Goal: Navigation & Orientation: Find specific page/section

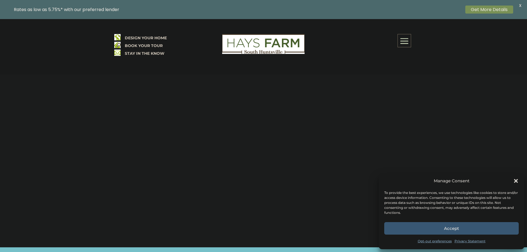
click at [463, 225] on button "Accept" at bounding box center [451, 228] width 134 height 12
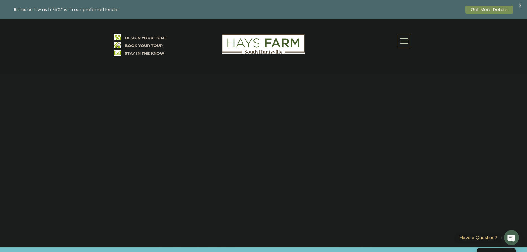
click at [401, 39] on span at bounding box center [404, 41] width 13 height 13
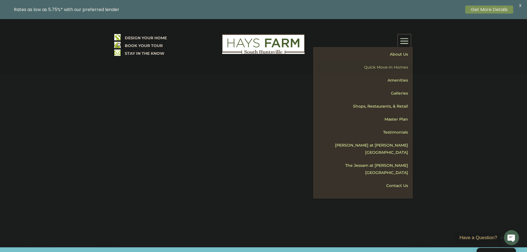
click at [393, 65] on link "Quick Move-in Homes" at bounding box center [365, 67] width 96 height 13
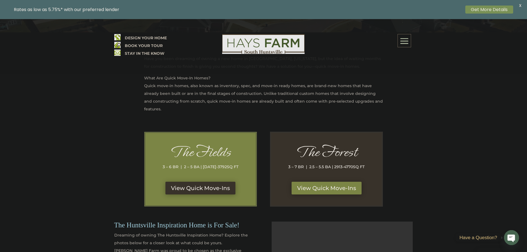
scroll to position [221, 0]
click at [192, 185] on link "View Quick Move-Ins" at bounding box center [200, 187] width 74 height 13
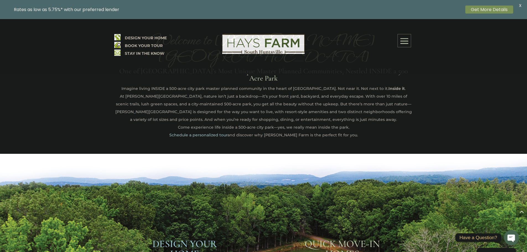
scroll to position [249, 0]
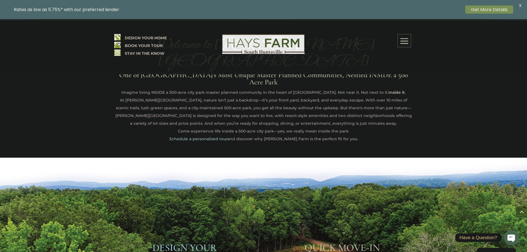
click at [407, 42] on span at bounding box center [404, 41] width 13 height 13
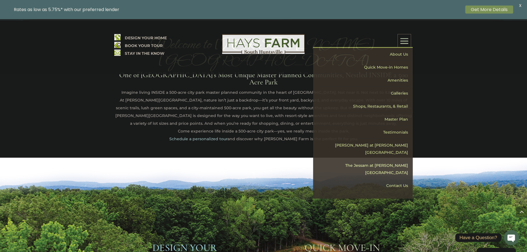
click at [430, 50] on div "DESIGN YOUR HOME BOOK YOUR TOUR STAY IN THE KNOW About Us Quick Move-in Homes A…" at bounding box center [263, 46] width 527 height 55
click at [55, 86] on div "Welcome to Hays Farm One of Huntsville’s Most Unique Master Planned Communities…" at bounding box center [263, 81] width 527 height 152
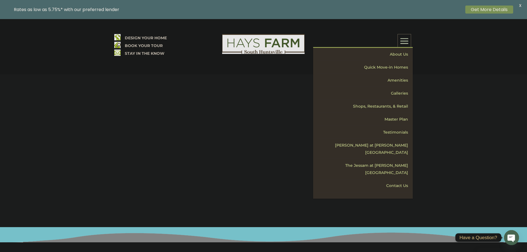
scroll to position [0, 0]
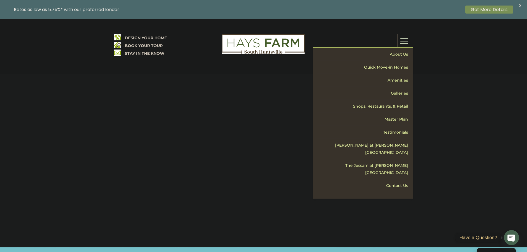
click at [62, 42] on div "DESIGN YOUR HOME BOOK YOUR TOUR STAY IN THE KNOW About Us Quick Move-in Homes A…" at bounding box center [263, 46] width 527 height 55
click at [494, 9] on link "Get More Details" at bounding box center [489, 10] width 48 height 8
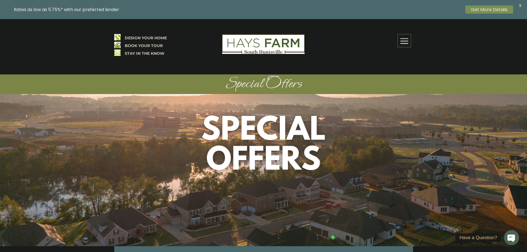
click at [250, 43] on img at bounding box center [263, 44] width 82 height 20
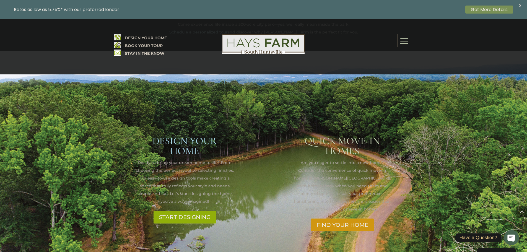
scroll to position [359, 0]
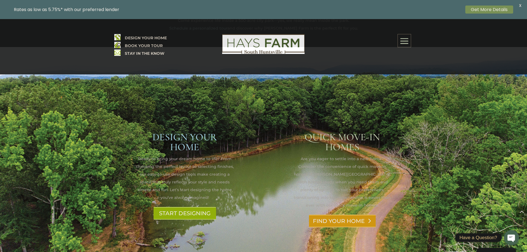
click at [344, 215] on link "FIND YOUR HOME" at bounding box center [342, 221] width 67 height 13
